Goal: Check status: Check status

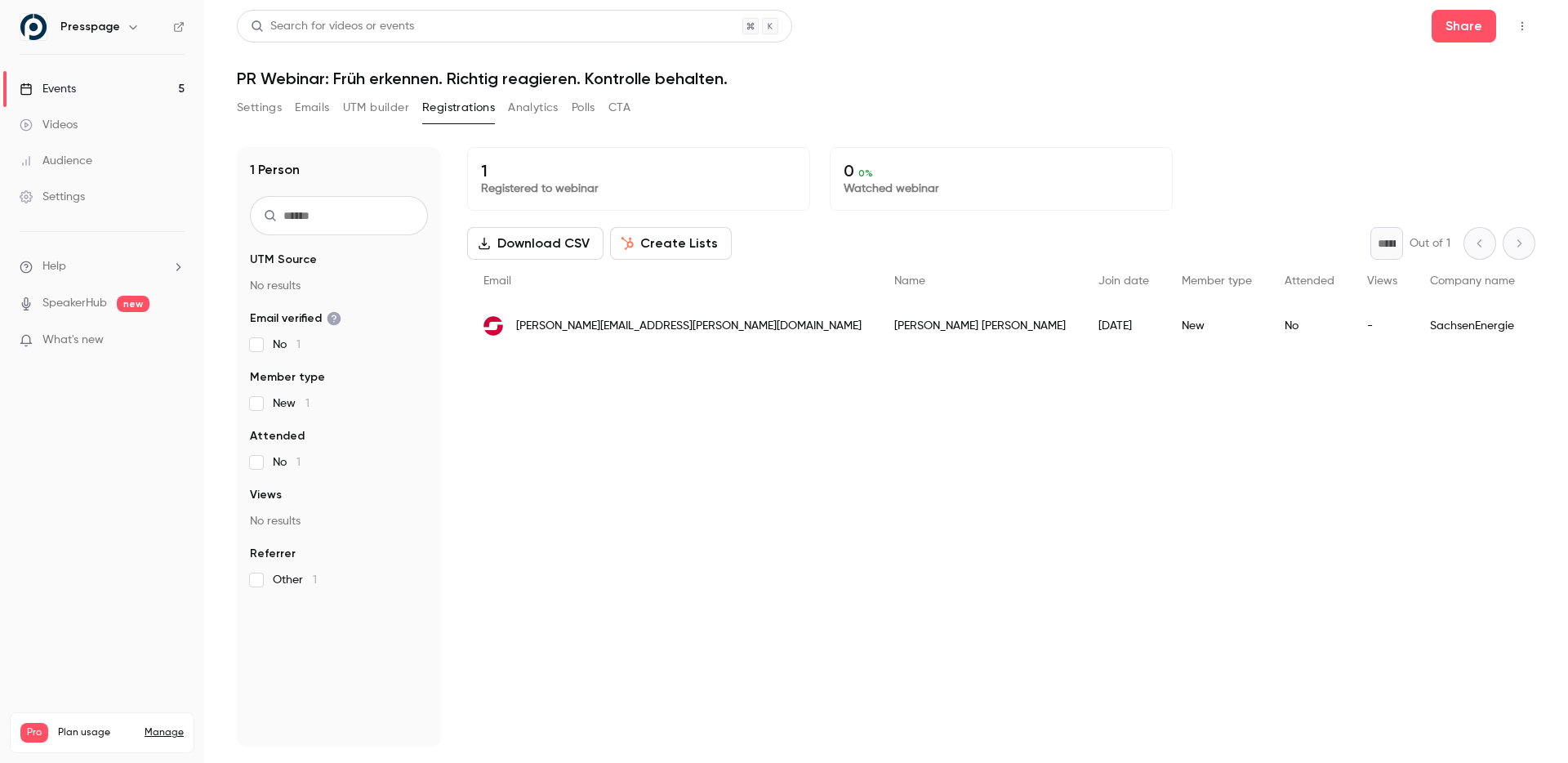
click at [640, 450] on div "1 Registered to webinar 0 0 % Watched webinar Download CSV Create Lists * Out o…" at bounding box center [1001, 447] width 1068 height 600
click at [512, 435] on div "1 Registered to webinar 0 0 % Watched webinar Download CSV Create Lists * Out o…" at bounding box center [1001, 447] width 1068 height 600
click at [734, 495] on div "1 Registered to webinar 0 0 % Watched webinar Download CSV Create Lists * Out o…" at bounding box center [1001, 447] width 1068 height 600
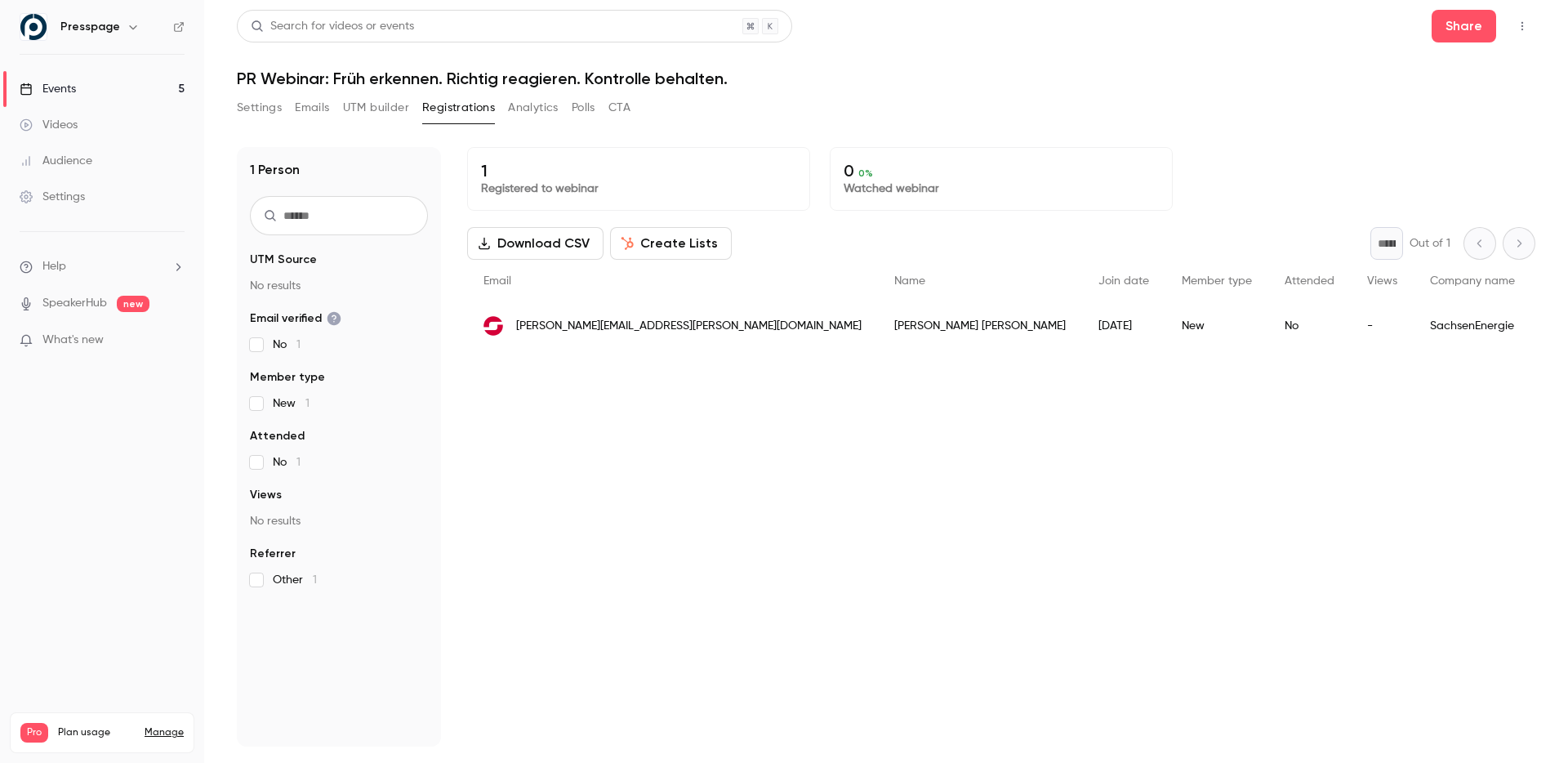
click at [734, 495] on div "1 Registered to webinar 0 0 % Watched webinar Download CSV Create Lists * Out o…" at bounding box center [1001, 447] width 1068 height 600
click at [656, 596] on div "1 Registered to webinar 0 0 % Watched webinar Download CSV Create Lists * Out o…" at bounding box center [1001, 447] width 1068 height 600
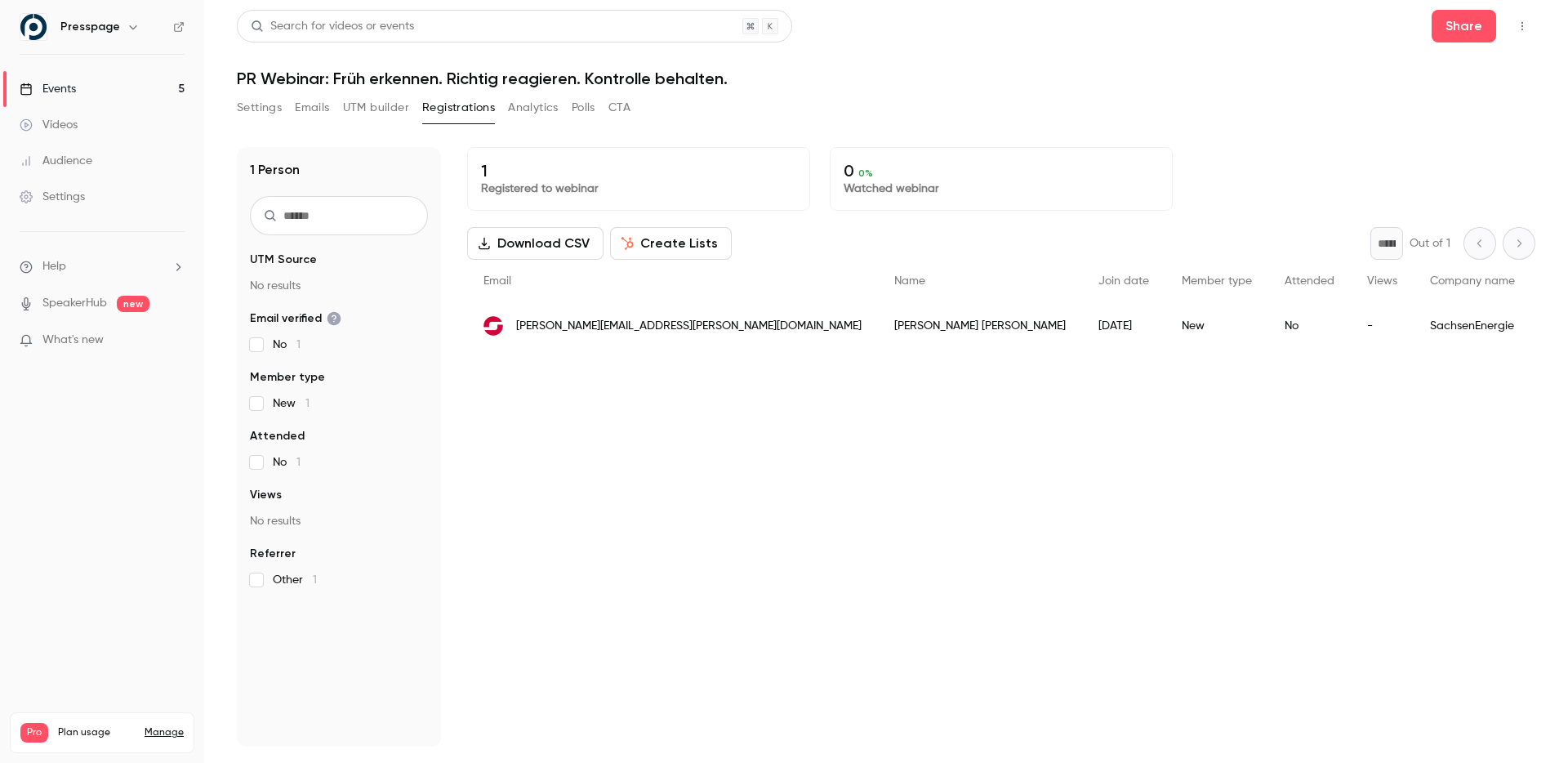
click at [619, 447] on div "1 Registered to webinar 0 0 % Watched webinar Download CSV Create Lists * Out o…" at bounding box center [1001, 447] width 1068 height 600
drag, startPoint x: 478, startPoint y: 165, endPoint x: 507, endPoint y: 169, distance: 29.3
click at [507, 169] on div "1 Registered to webinar" at bounding box center [639, 179] width 343 height 64
click at [507, 169] on p "1" at bounding box center [639, 170] width 316 height 19
click at [717, 519] on div "1 Registered to webinar 0 0 % Watched webinar Download CSV Create Lists * Out o…" at bounding box center [1001, 447] width 1068 height 600
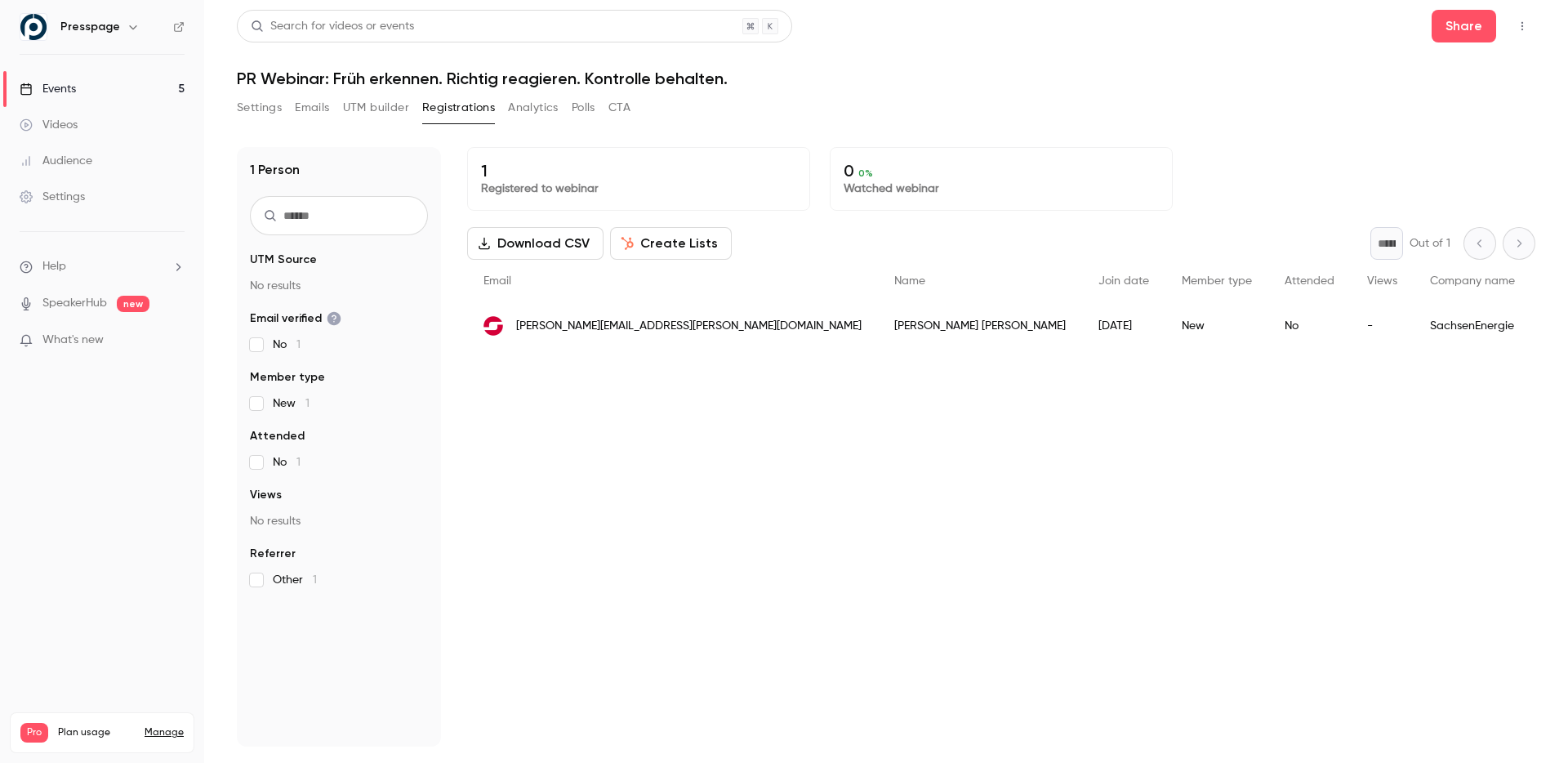
click at [717, 519] on div "1 Registered to webinar 0 0 % Watched webinar Download CSV Create Lists * Out o…" at bounding box center [1001, 447] width 1068 height 600
